Goal: Navigation & Orientation: Understand site structure

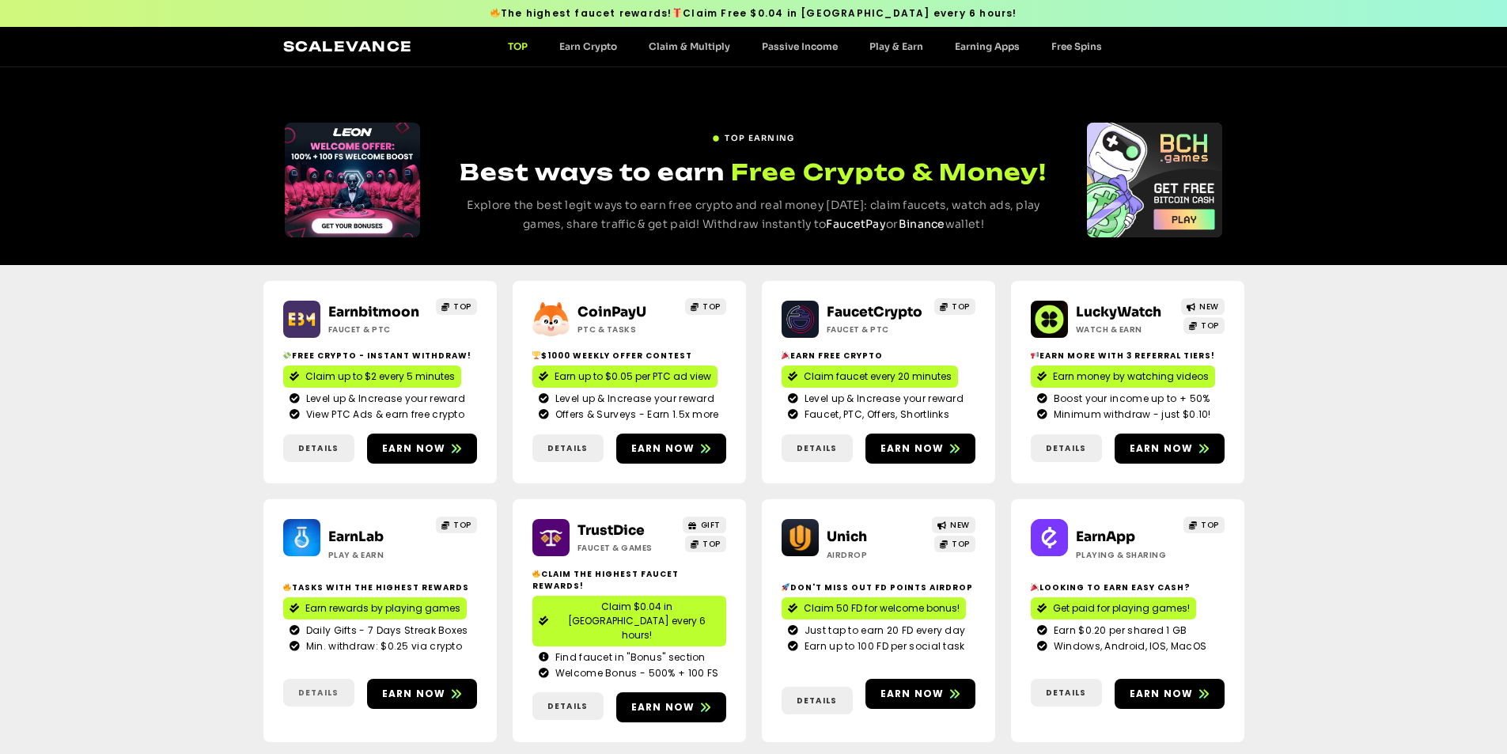
click at [329, 687] on span "Details" at bounding box center [318, 693] width 40 height 12
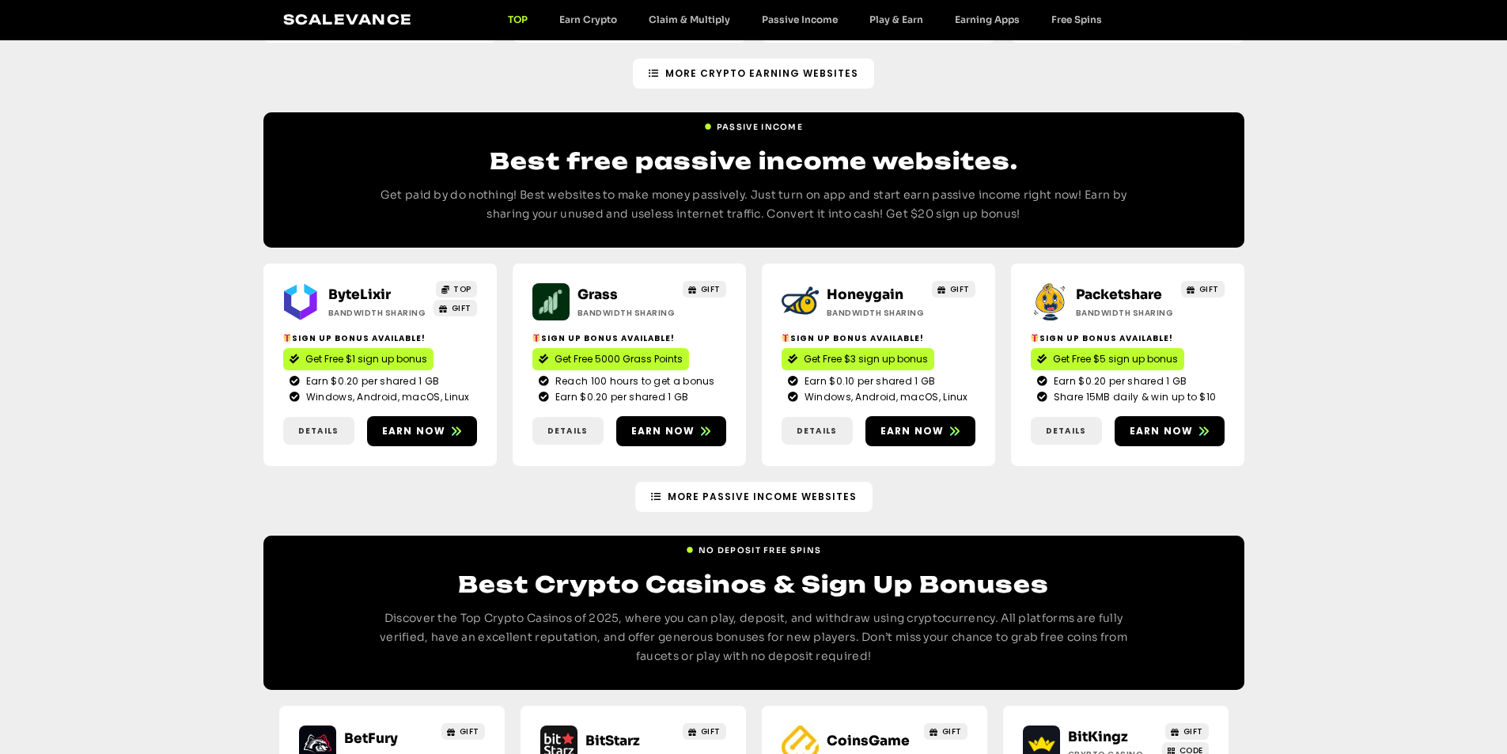
scroll to position [1740, 0]
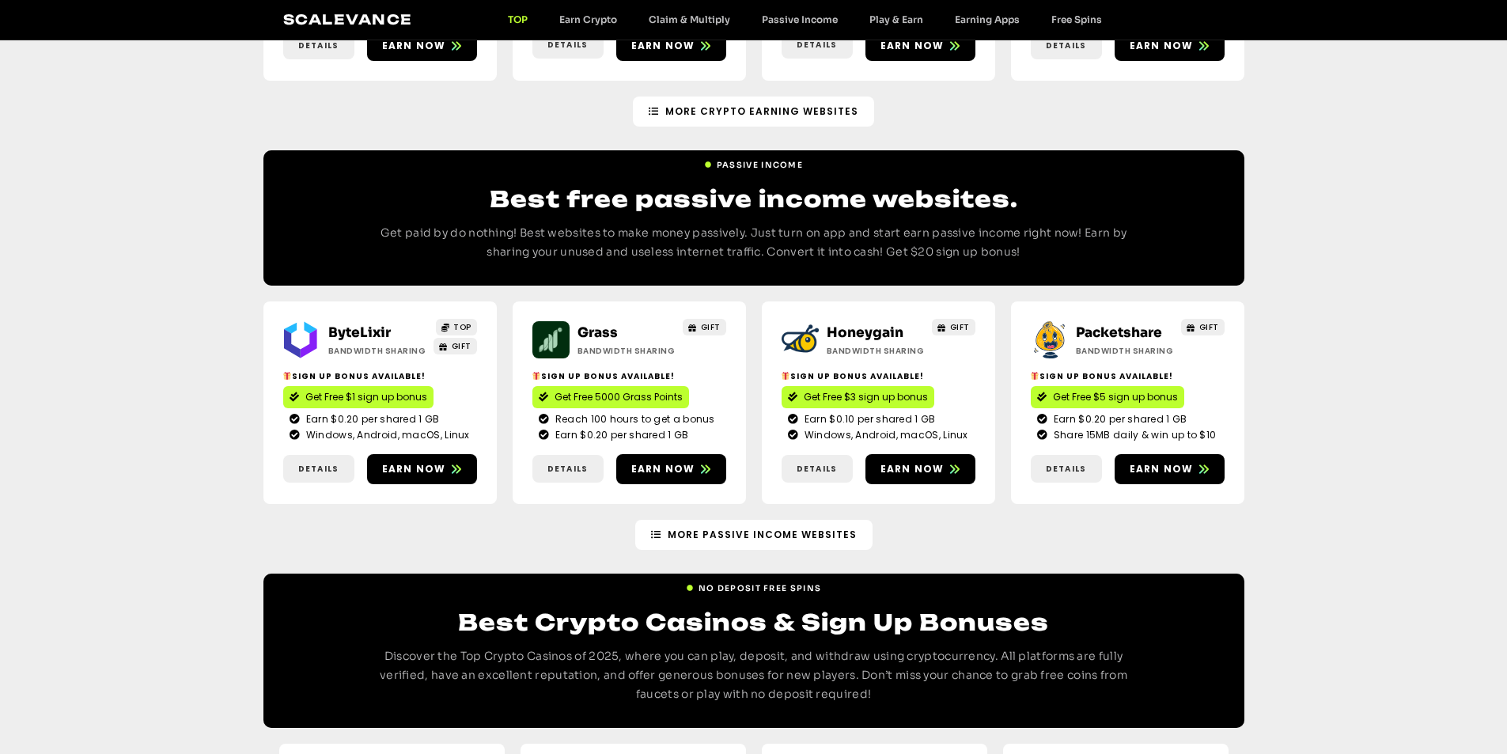
click at [520, 17] on link "TOP" at bounding box center [517, 19] width 51 height 12
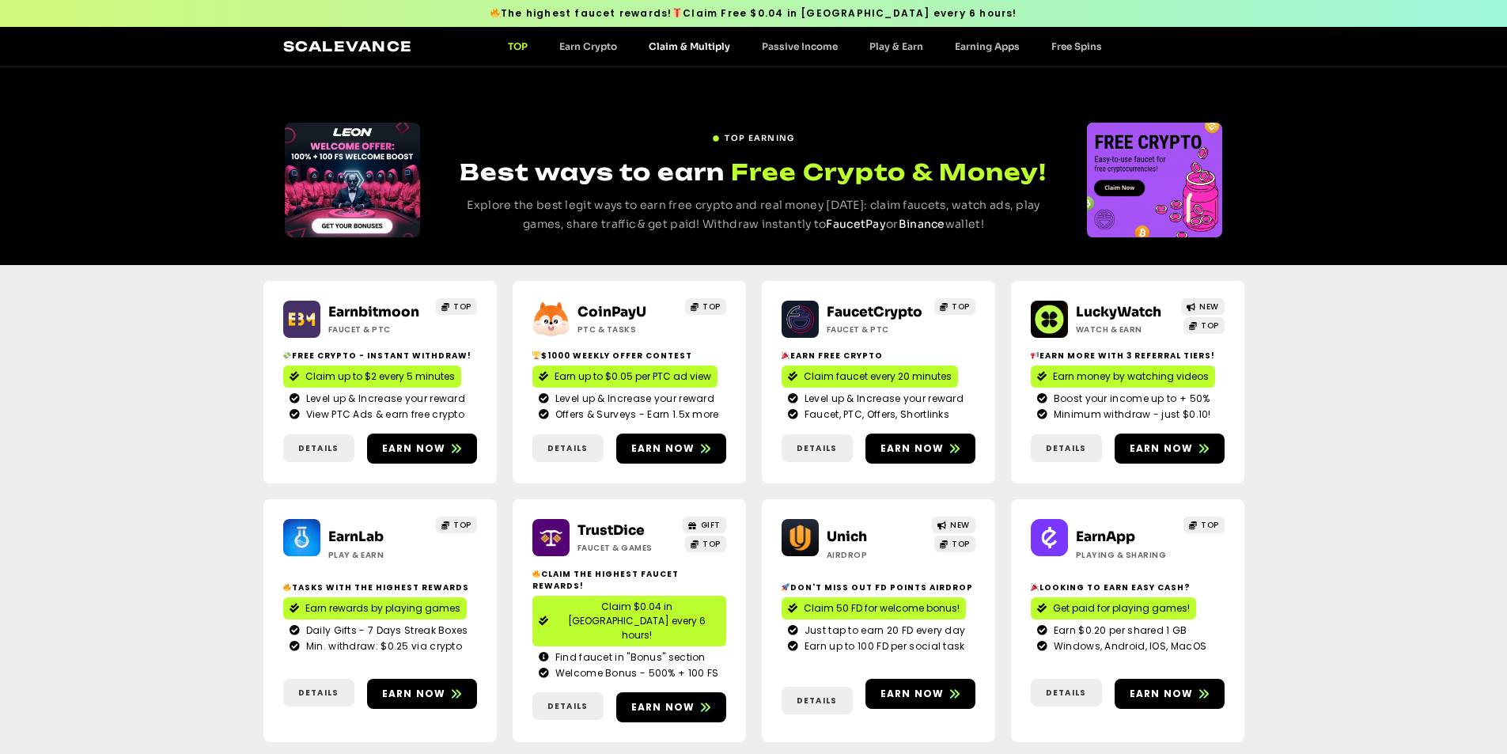
click at [668, 47] on link "Claim & Multiply" at bounding box center [689, 46] width 113 height 12
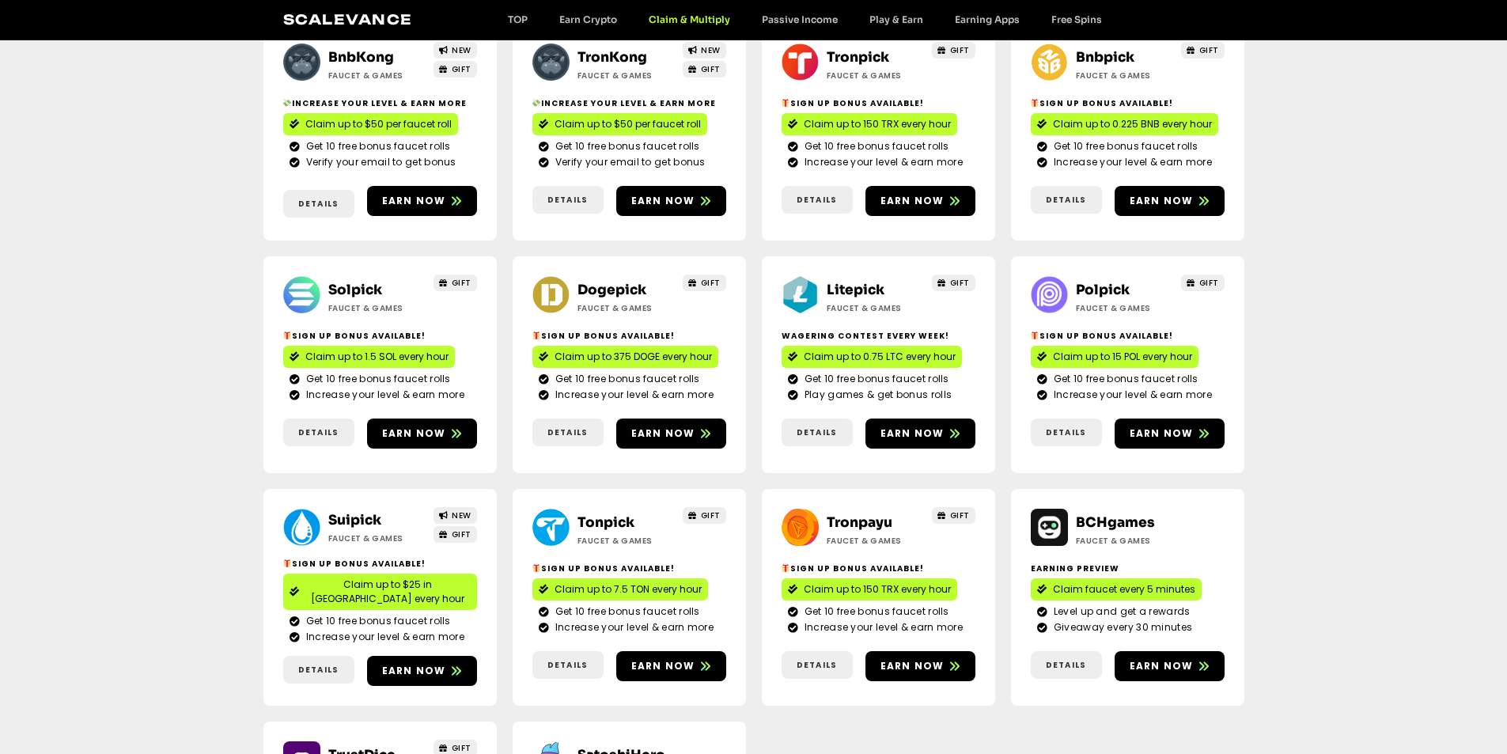
scroll to position [79, 0]
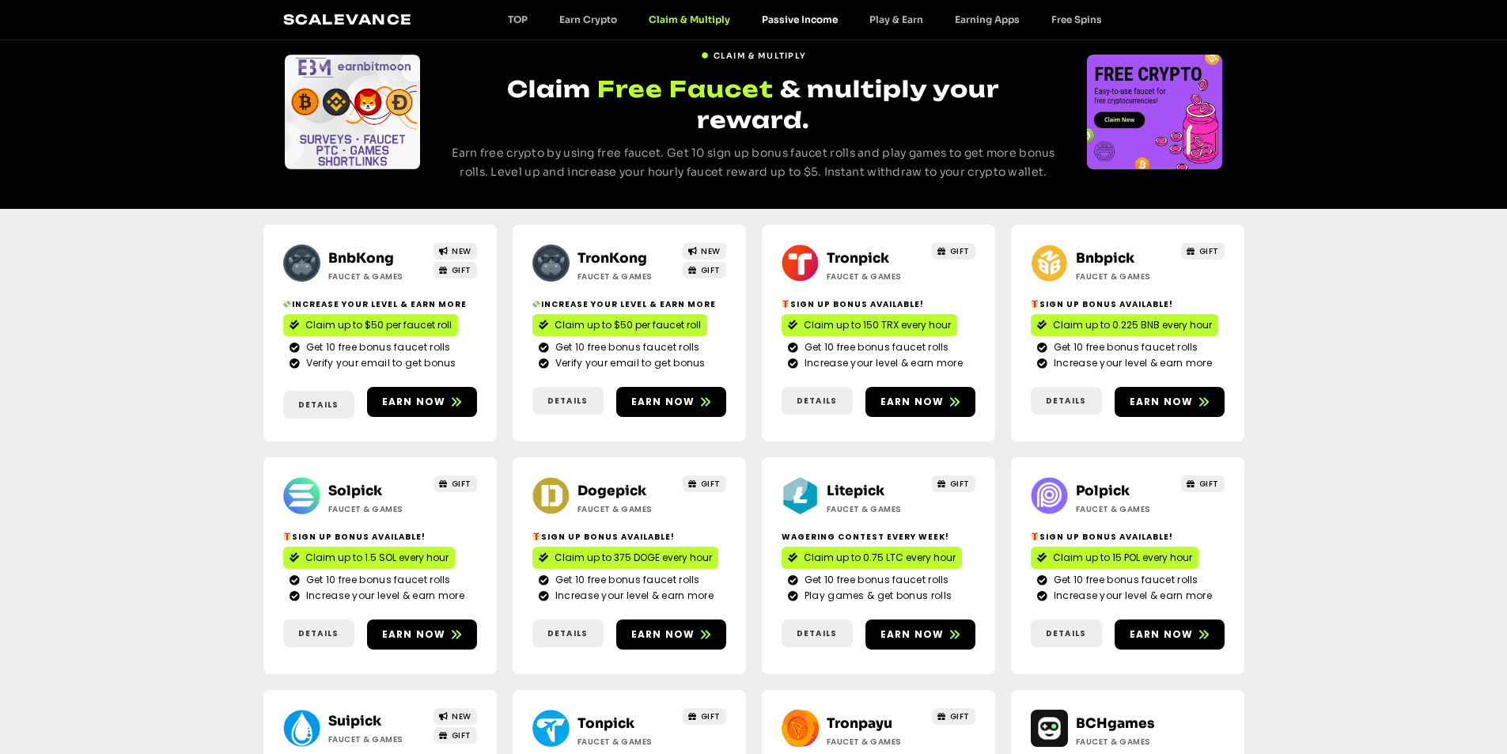
click at [777, 14] on link "Passive Income" at bounding box center [800, 19] width 108 height 12
